Goal: Browse casually

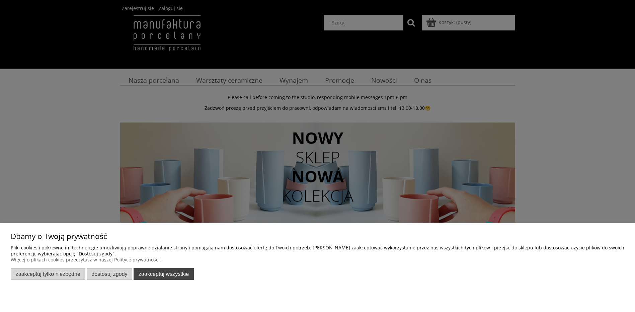
click at [165, 271] on button "Zaakceptuj wszystkie" at bounding box center [164, 274] width 60 height 12
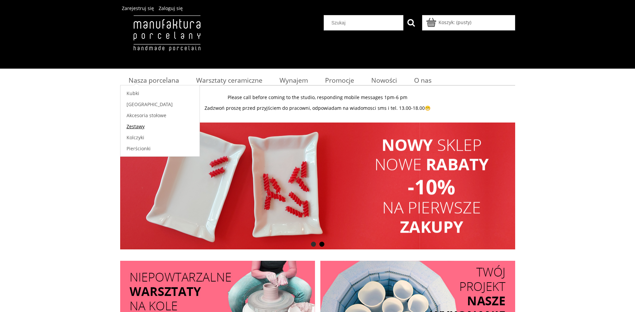
click at [143, 127] on span "Zestawy" at bounding box center [136, 126] width 18 height 6
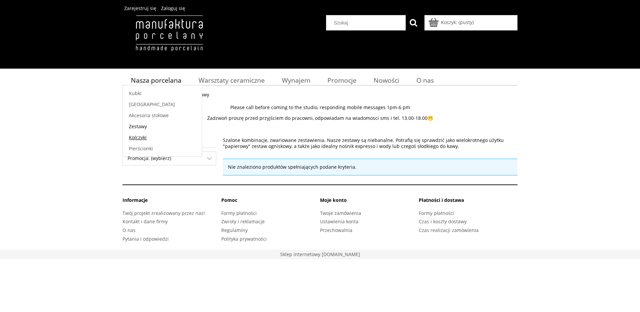
click at [143, 138] on span "Kolczyki" at bounding box center [138, 137] width 18 height 6
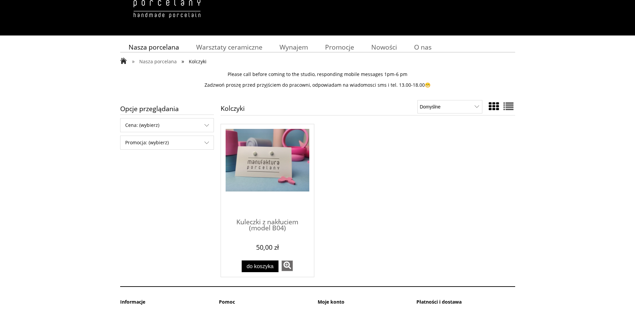
scroll to position [33, 0]
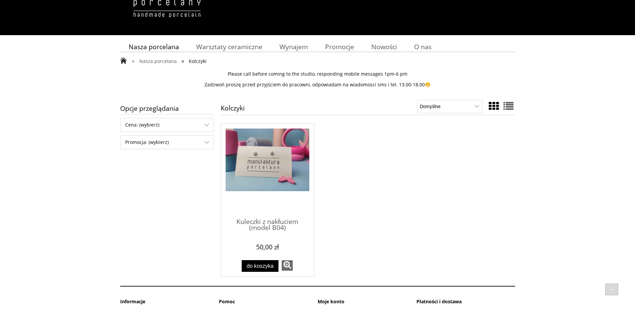
click at [265, 172] on img "Przejdź do produktu Kuleczki z nakłuciem (model B04)" at bounding box center [268, 160] width 84 height 63
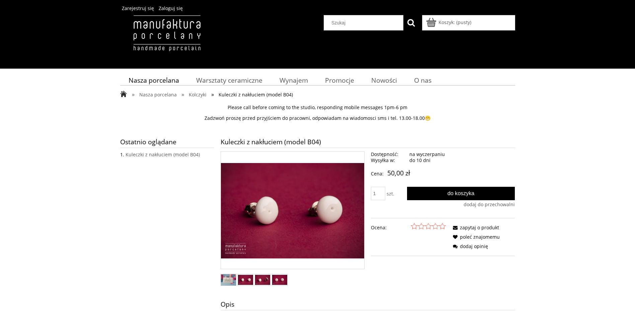
click at [245, 279] on img "Miniaturka 2 z 4. b_04-02_web.jpg. Naciśnij Enter lub spację, aby otworzyć wybr…" at bounding box center [245, 280] width 15 height 10
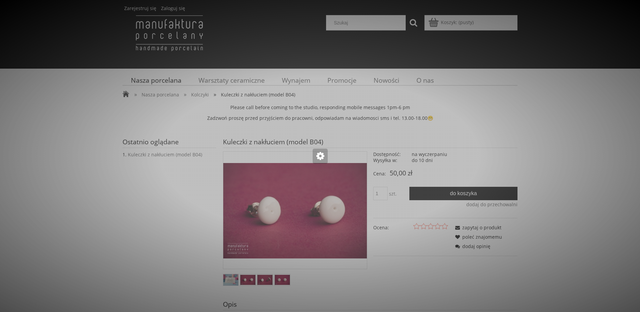
click at [261, 280] on div at bounding box center [320, 156] width 640 height 312
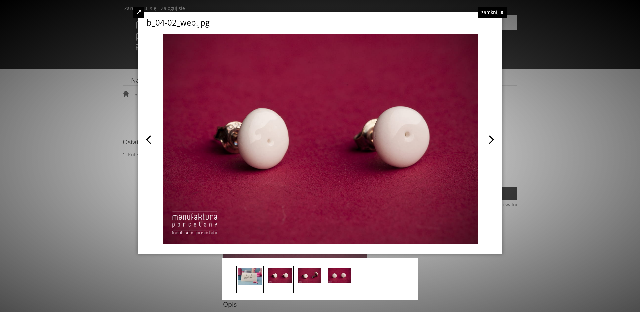
click at [317, 284] on div at bounding box center [309, 279] width 27 height 27
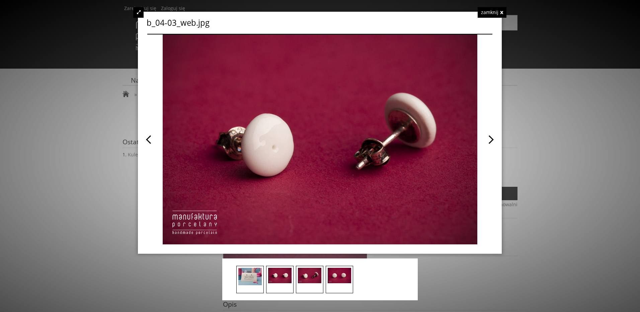
click at [493, 138] on div "b_04-03_web.jpg zamknij" at bounding box center [320, 133] width 364 height 242
drag, startPoint x: 493, startPoint y: 138, endPoint x: 488, endPoint y: 143, distance: 6.9
click at [493, 139] on div "b_04-03_web.jpg zamknij" at bounding box center [320, 133] width 364 height 242
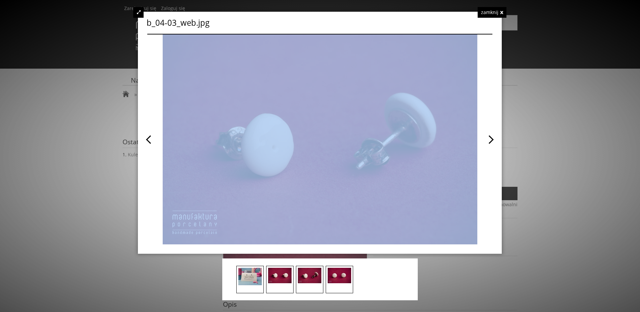
click at [341, 278] on img at bounding box center [339, 275] width 23 height 15
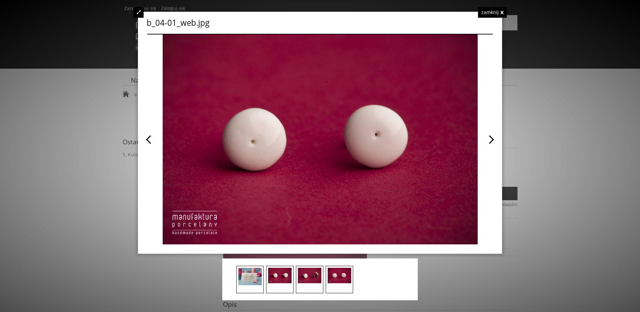
click at [483, 280] on div "b_04-01_web.jpg zamknij" at bounding box center [320, 156] width 364 height 289
click at [495, 12] on div "zamknij" at bounding box center [492, 12] width 29 height 11
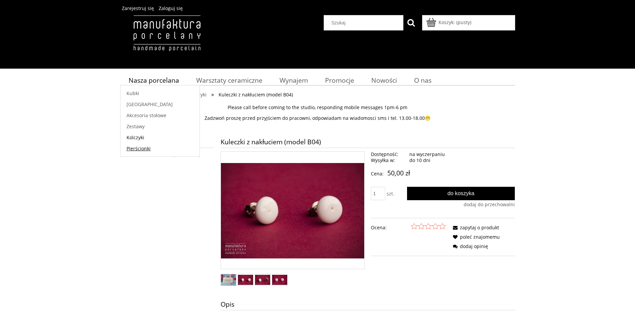
click at [138, 149] on span "Pierścionki" at bounding box center [139, 148] width 24 height 6
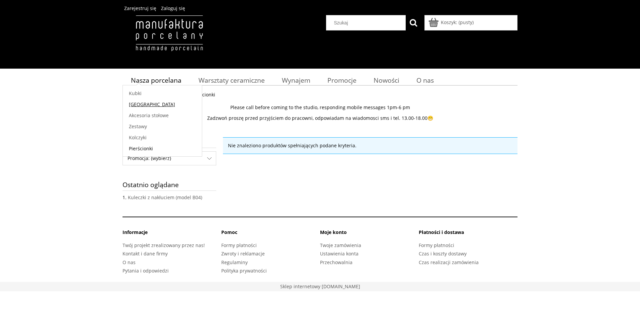
click at [142, 107] on span "[GEOGRAPHIC_DATA]" at bounding box center [152, 104] width 46 height 6
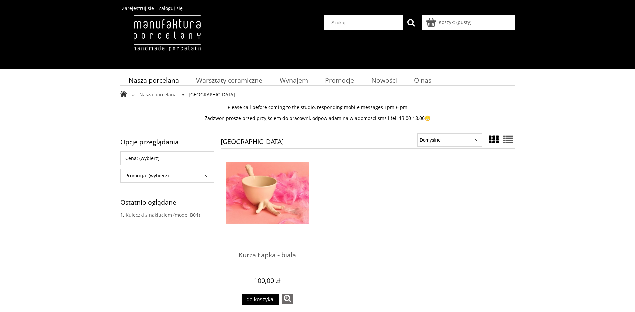
click at [255, 186] on img "Przejdź do produktu Kurza Łapka - biała" at bounding box center [268, 193] width 84 height 63
click at [157, 114] on span "Akcesoria stołowe" at bounding box center [147, 115] width 40 height 6
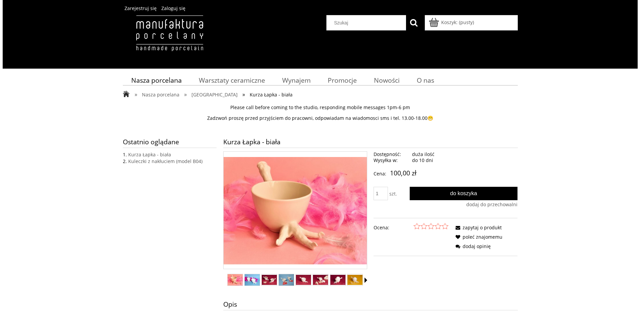
scroll to position [67, 0]
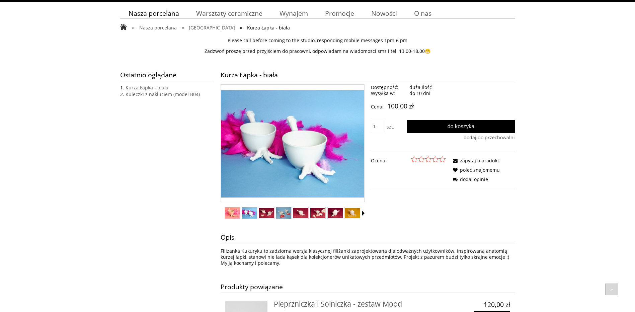
click at [249, 210] on img "Miniaturka 2 z 12. 1611848133040 (1).jpg. Naciśnij Enter lub spację, aby otworz…" at bounding box center [249, 212] width 15 height 11
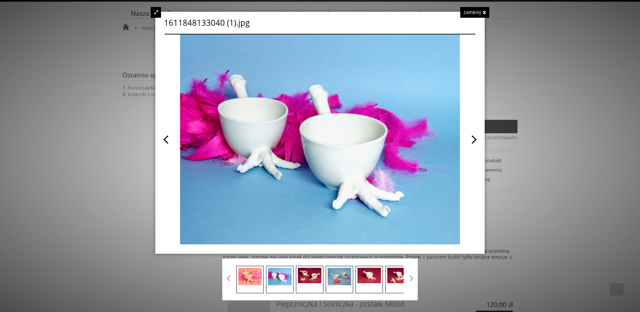
click at [471, 139] on span at bounding box center [397, 139] width 155 height 210
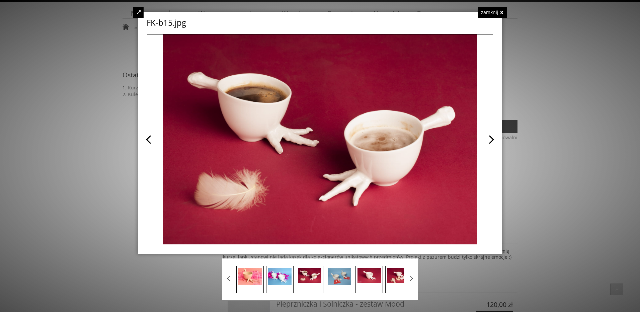
click at [471, 139] on span at bounding box center [406, 139] width 173 height 210
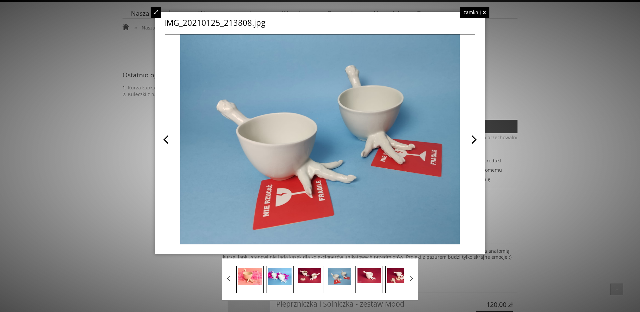
click at [574, 216] on div at bounding box center [320, 156] width 640 height 312
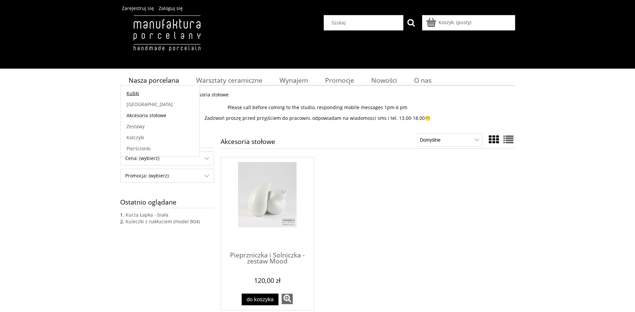
click at [131, 94] on span "Kubki" at bounding box center [133, 93] width 13 height 6
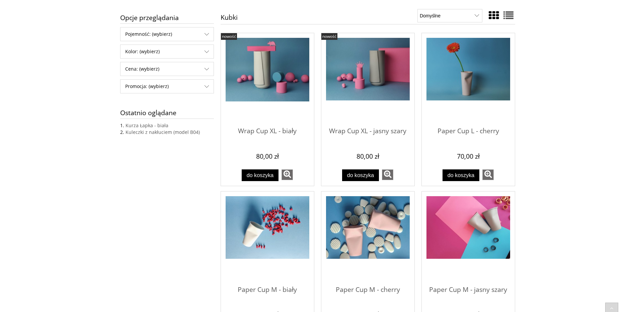
scroll to position [134, 0]
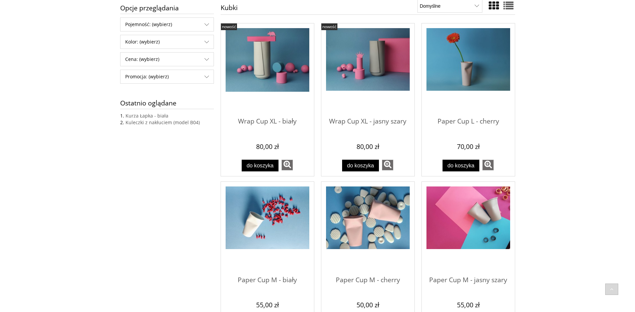
click at [259, 68] on img "Przejdź do produktu Wrap Cup XL - biały" at bounding box center [268, 60] width 84 height 64
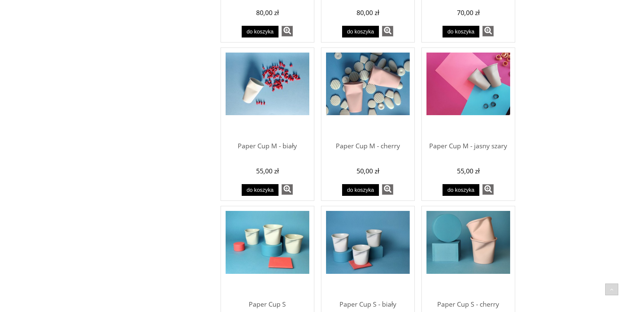
click at [383, 85] on img "Przejdź do produktu Paper Cup M - cherry" at bounding box center [368, 84] width 84 height 63
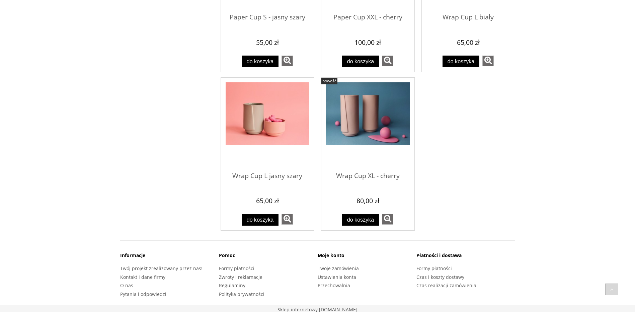
scroll to position [716, 0]
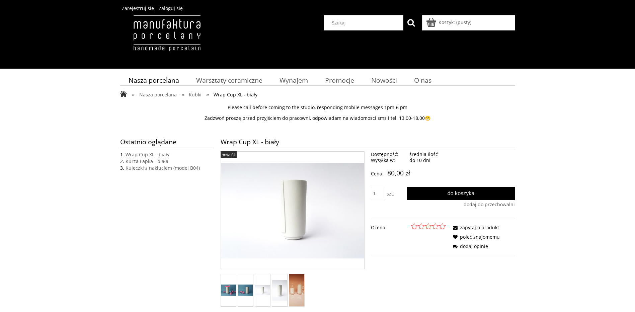
click at [260, 288] on img "Miniaturka 3 z 5. WC-b1.jpg. Naciśnij Enter lub spację, aby otworzyć wybrane zd…" at bounding box center [262, 290] width 15 height 10
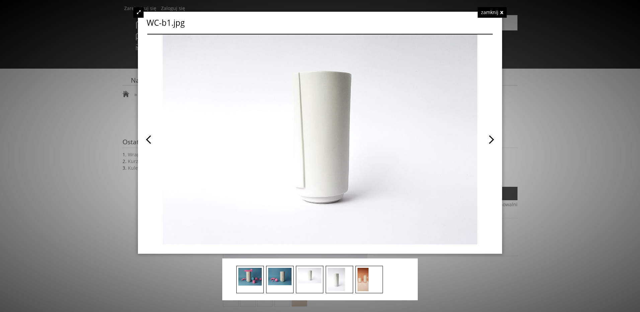
click at [367, 286] on img at bounding box center [363, 279] width 11 height 23
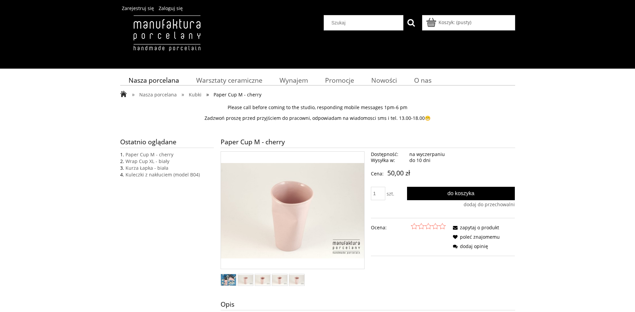
click at [253, 278] on ul at bounding box center [293, 281] width 144 height 14
click at [271, 278] on ul at bounding box center [293, 281] width 144 height 14
click at [292, 278] on img "Miniaturka 5 z 5. PCM-ch4_web.jpg. Naciśnij Enter lub spację, aby otworzyć wybr…" at bounding box center [296, 280] width 15 height 10
